Goal: Book appointment/travel/reservation

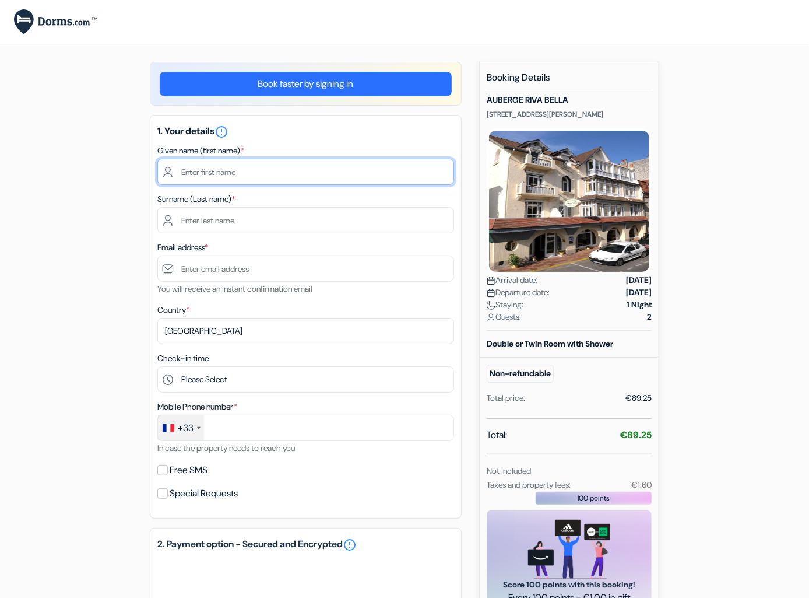
drag, startPoint x: 221, startPoint y: 176, endPoint x: 129, endPoint y: 206, distance: 96.8
click at [221, 176] on input "text" at bounding box center [305, 172] width 297 height 26
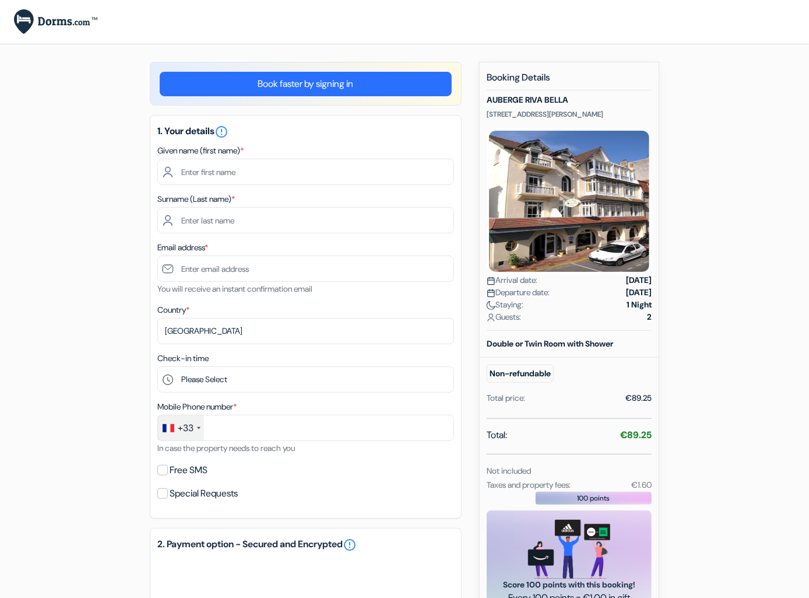
click at [59, 410] on form "Checkout add_box [GEOGRAPHIC_DATA] [STREET_ADDRESS][PERSON_NAME] Property Detai…" at bounding box center [404, 455] width 809 height 910
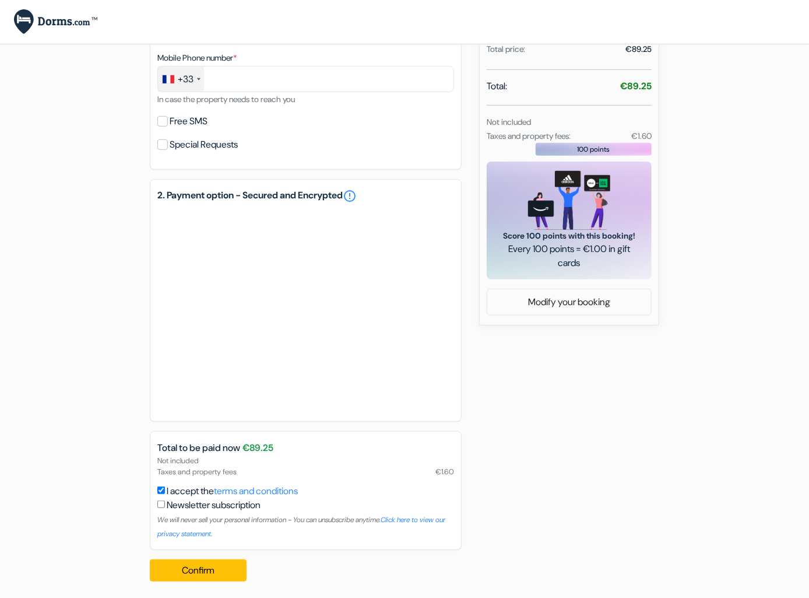
scroll to position [350, 0]
click at [87, 377] on div "add_box [GEOGRAPHIC_DATA] [STREET_ADDRESS][PERSON_NAME] Property Details X [GEO…" at bounding box center [404, 151] width 665 height 878
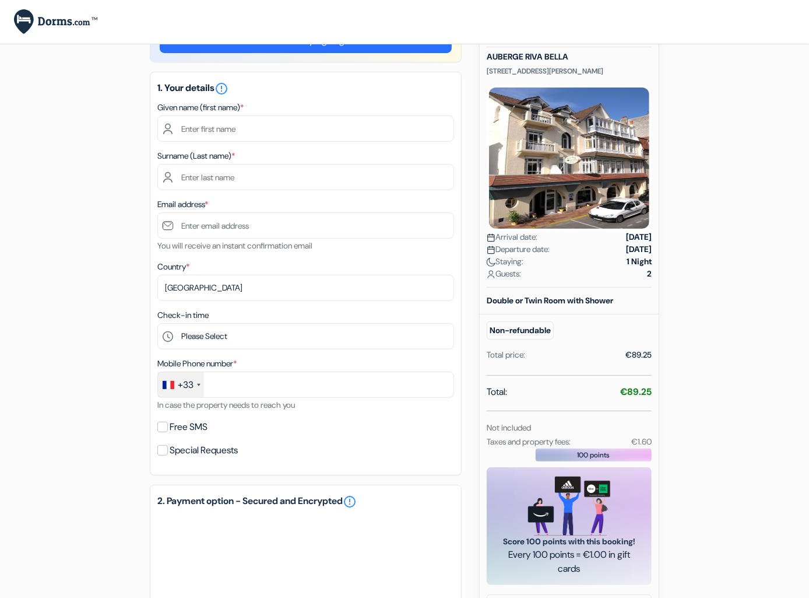
scroll to position [0, 0]
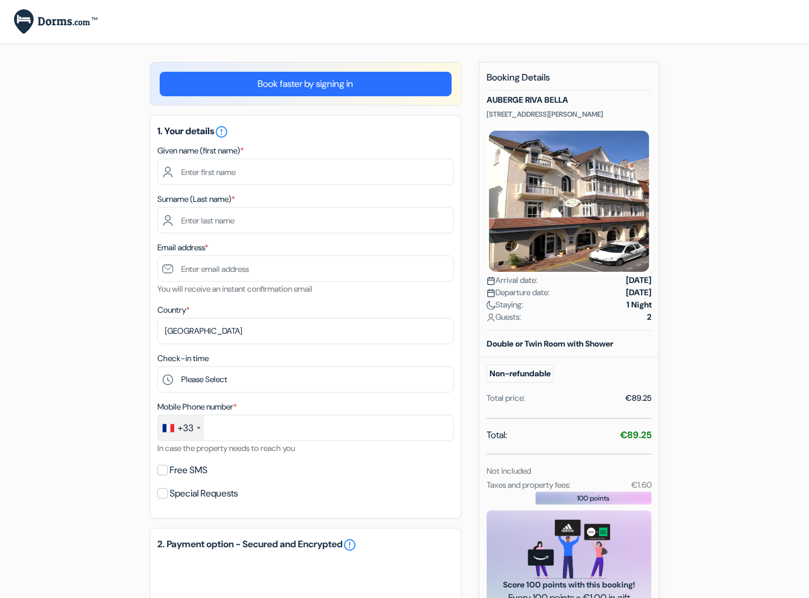
click at [87, 377] on div "add_box [GEOGRAPHIC_DATA] [STREET_ADDRESS][PERSON_NAME] Property Details X [GEO…" at bounding box center [404, 501] width 665 height 878
click at [87, 377] on div "add_box [GEOGRAPHIC_DATA] [STREET_ADDRESS][PERSON_NAME] Property Details X [GEO…" at bounding box center [404, 479] width 665 height 834
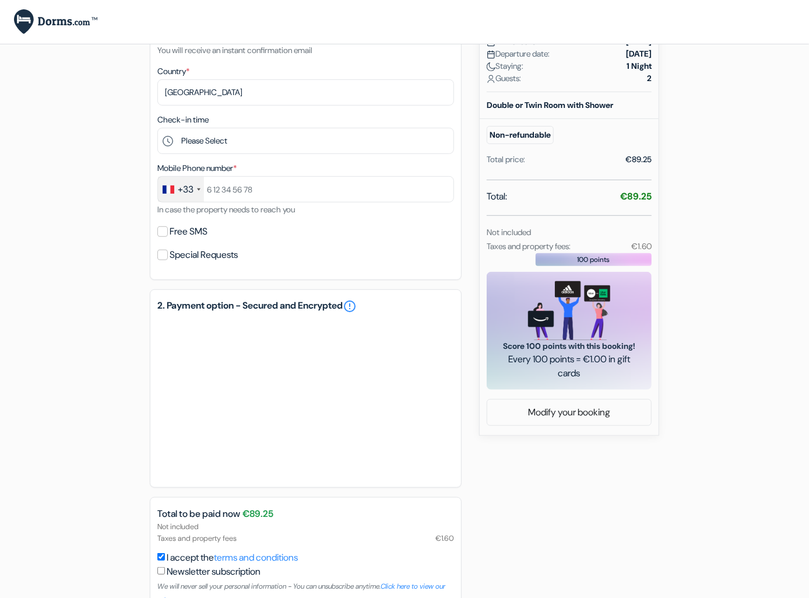
scroll to position [306, 0]
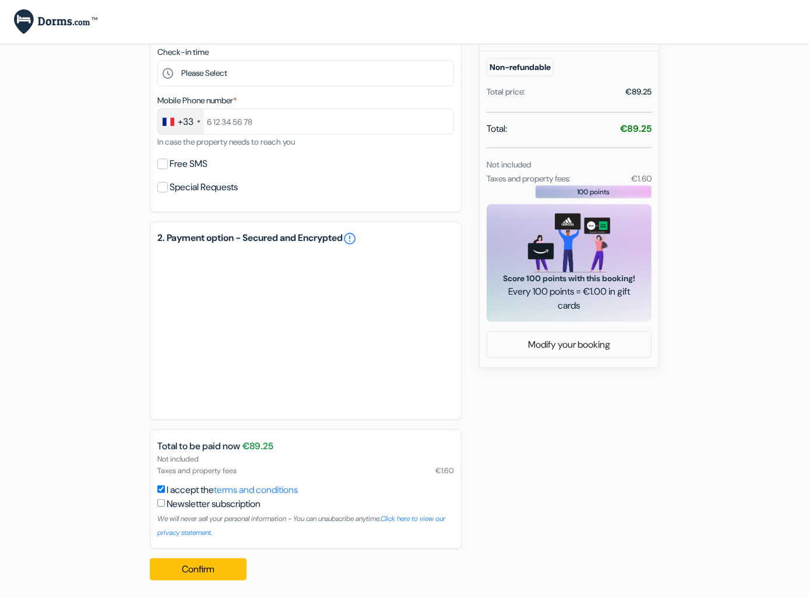
click at [87, 377] on div "add_box [GEOGRAPHIC_DATA] [STREET_ADDRESS][PERSON_NAME] Property Details X [GEO…" at bounding box center [404, 173] width 665 height 834
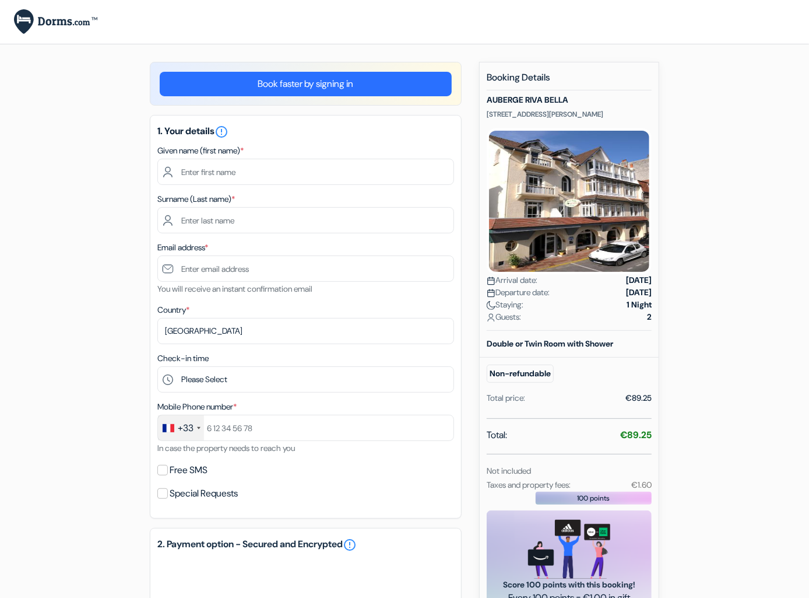
click at [87, 377] on div "add_box [GEOGRAPHIC_DATA] [STREET_ADDRESS][PERSON_NAME] Property Details X [GEO…" at bounding box center [404, 479] width 665 height 834
